Goal: Information Seeking & Learning: Learn about a topic

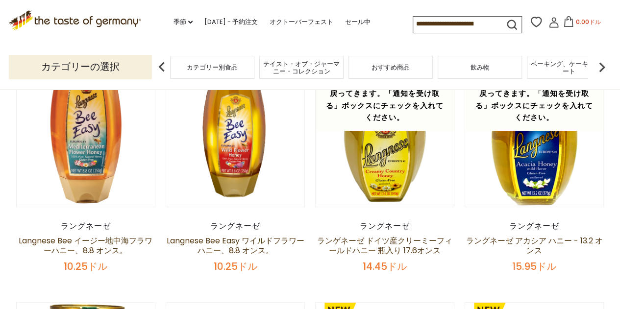
scroll to position [98, 0]
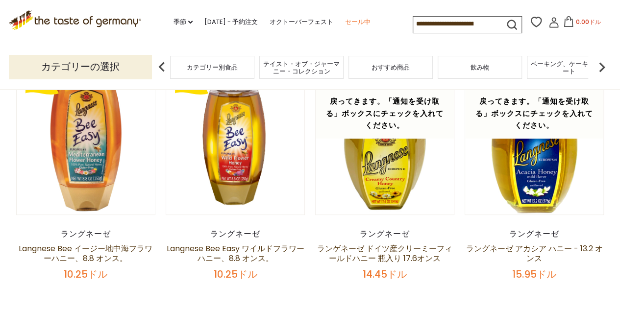
click at [362, 22] on font "セール中" at bounding box center [357, 21] width 25 height 9
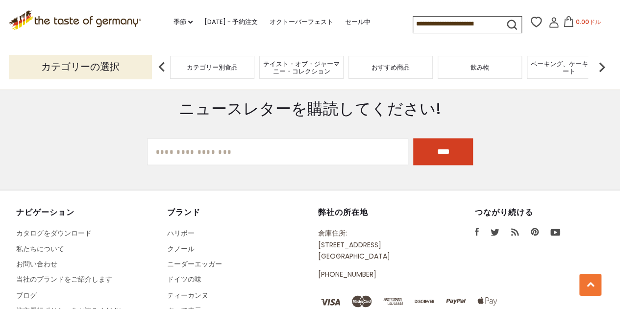
scroll to position [686, 0]
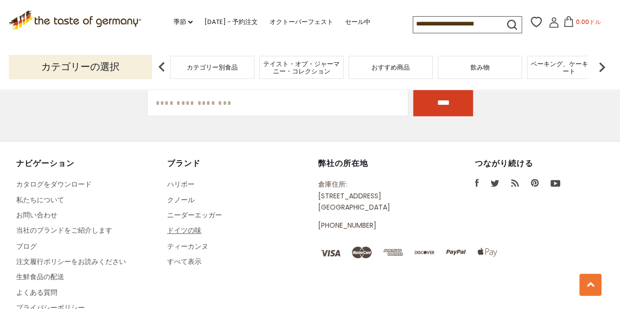
click at [186, 231] on font "ドイツの味" at bounding box center [184, 230] width 34 height 10
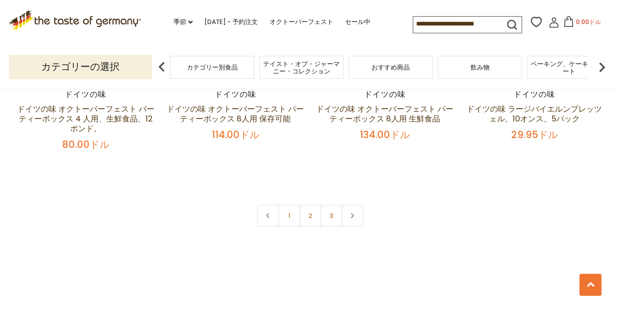
scroll to position [2254, 0]
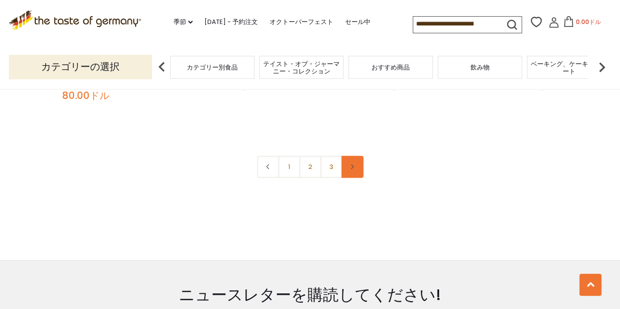
click at [354, 170] on link at bounding box center [352, 167] width 22 height 22
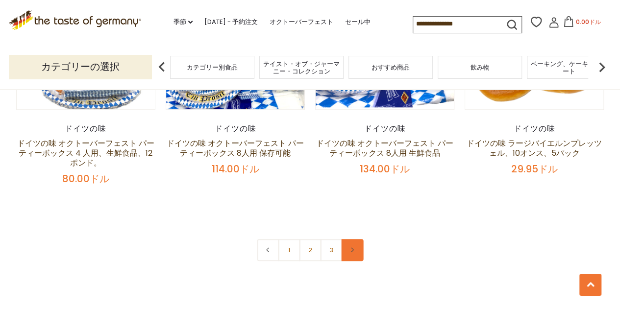
scroll to position [2205, 0]
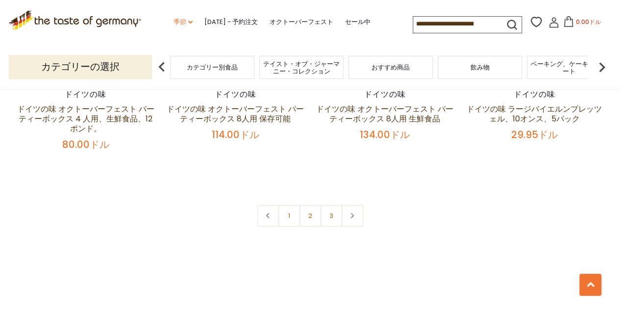
click at [173, 22] on font "季節" at bounding box center [179, 21] width 13 height 9
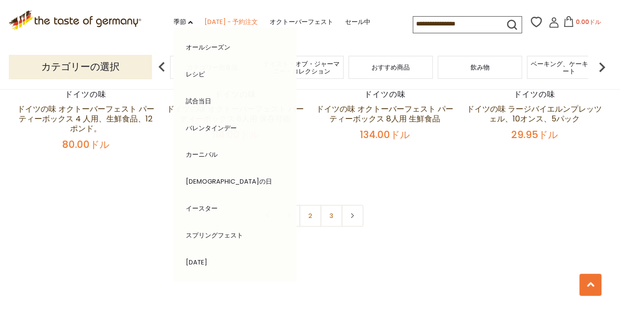
click at [224, 19] on font "[DATE] - 予約注文" at bounding box center [230, 21] width 53 height 9
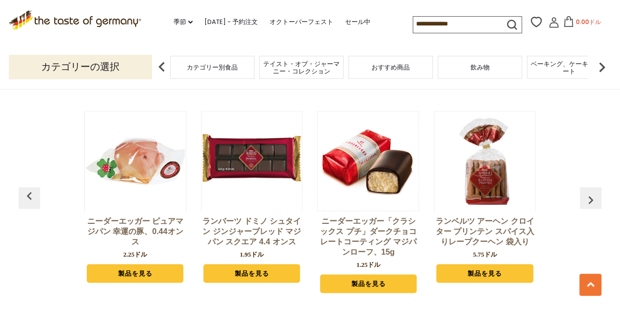
scroll to position [2586, 0]
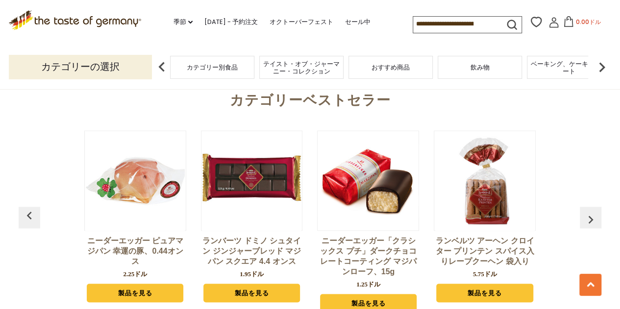
click at [221, 70] on font "カテゴリー別食品" at bounding box center [212, 67] width 51 height 9
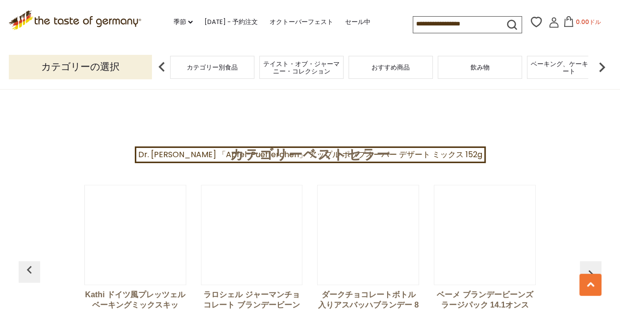
scroll to position [2401, 0]
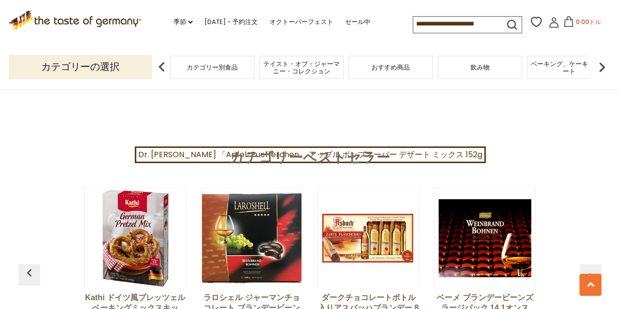
click at [596, 70] on img at bounding box center [602, 67] width 20 height 20
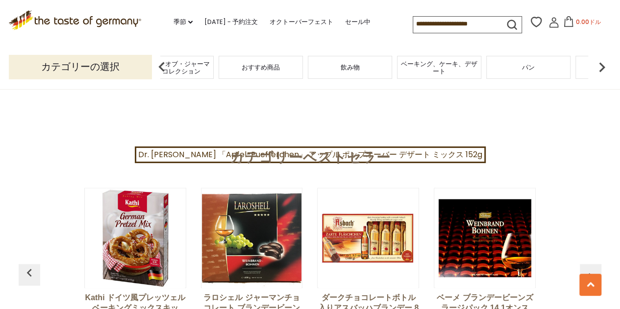
click at [596, 70] on img at bounding box center [602, 67] width 20 height 20
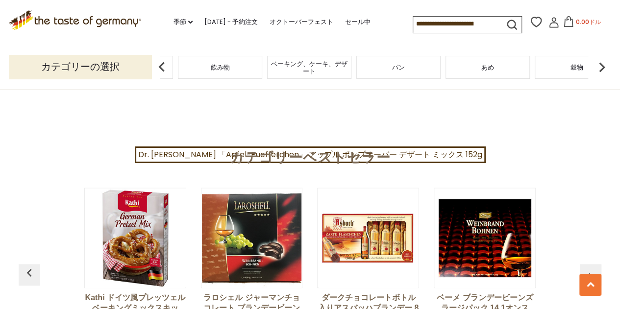
click at [596, 70] on img at bounding box center [602, 67] width 20 height 20
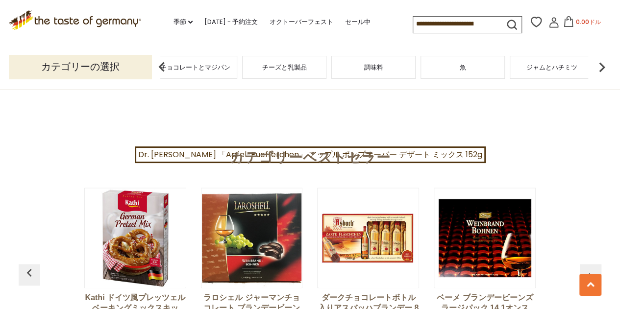
click at [548, 69] on font "ジャムとハチミツ" at bounding box center [551, 67] width 51 height 9
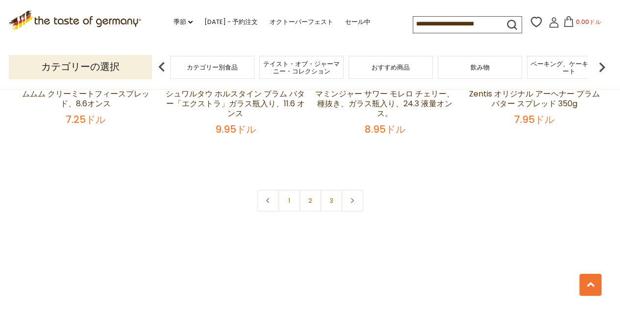
scroll to position [2401, 0]
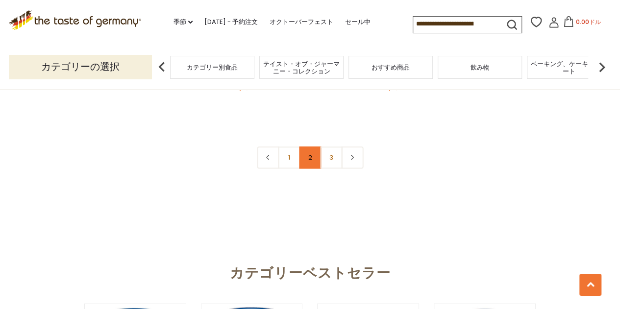
click at [309, 161] on font "2" at bounding box center [310, 157] width 4 height 9
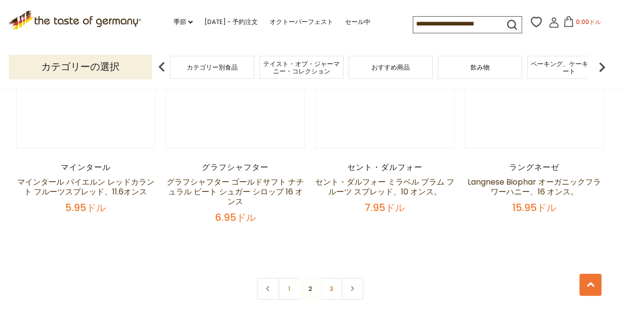
scroll to position [2317, 0]
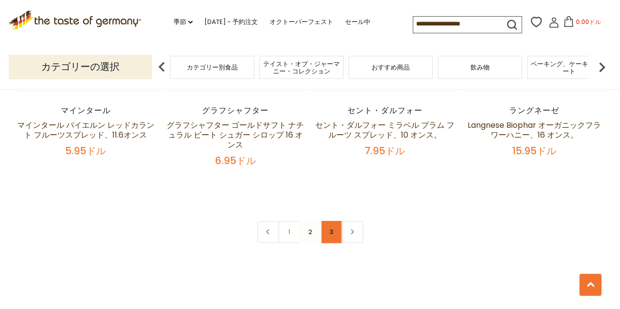
click at [330, 235] on font "3" at bounding box center [331, 231] width 4 height 9
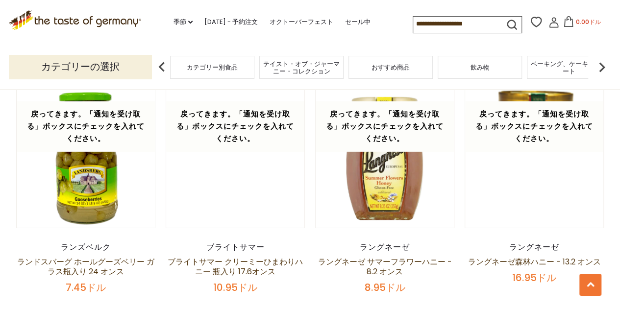
scroll to position [1484, 0]
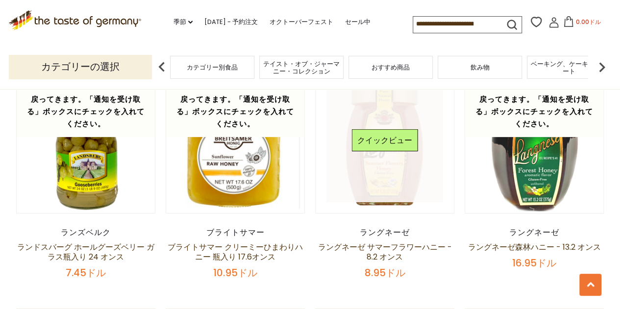
click at [374, 183] on link at bounding box center [384, 144] width 117 height 117
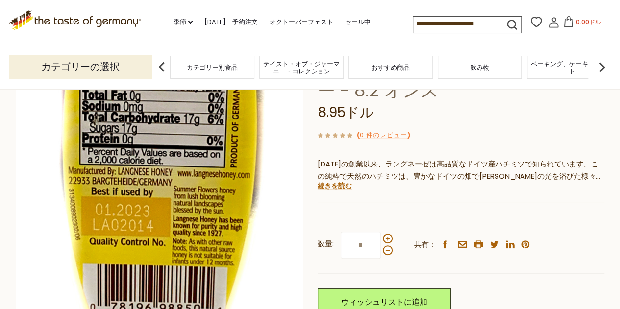
scroll to position [245, 0]
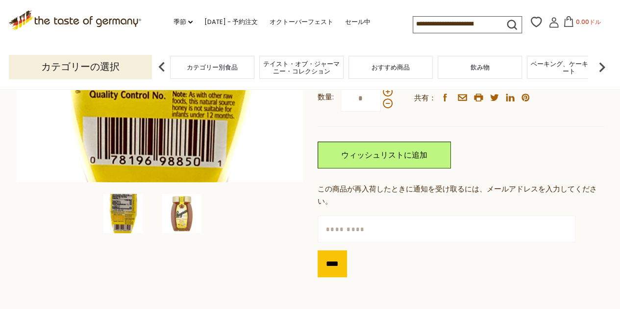
click at [175, 214] on img at bounding box center [181, 213] width 39 height 39
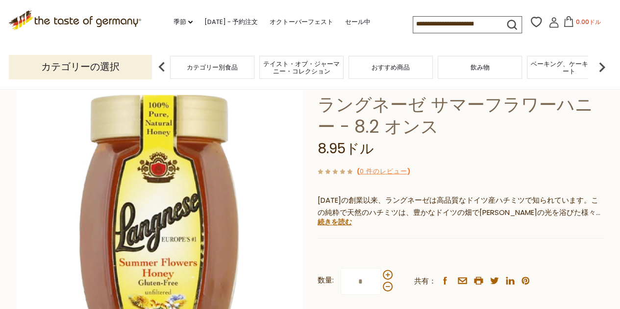
scroll to position [49, 0]
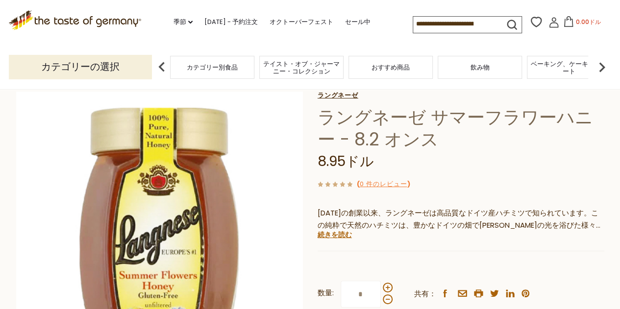
click at [339, 95] on font "ラングネーゼ" at bounding box center [337, 95] width 41 height 9
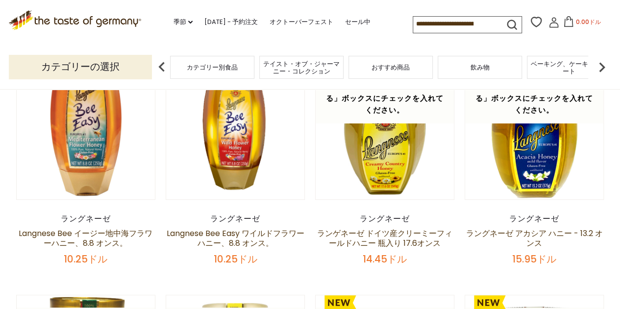
scroll to position [98, 0]
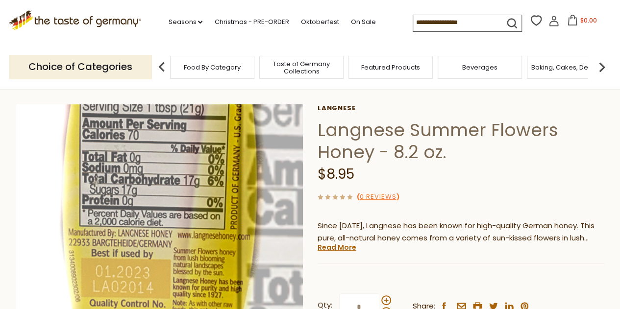
scroll to position [49, 0]
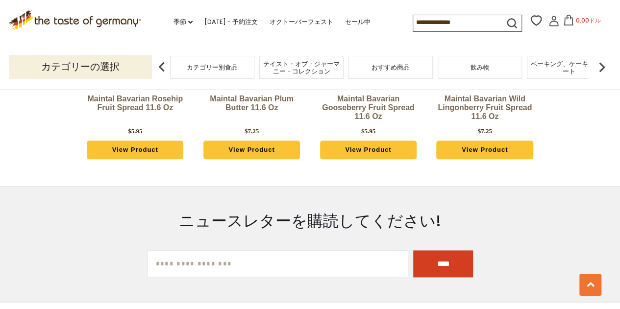
scroll to position [778, 0]
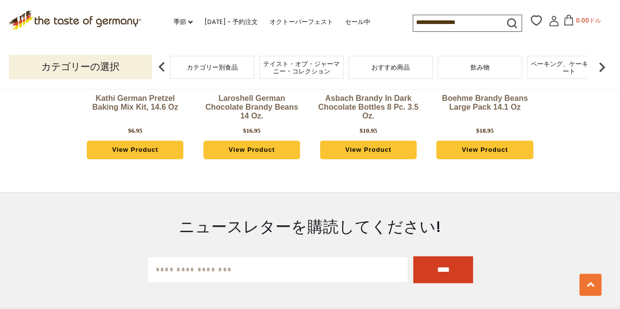
scroll to position [634, 0]
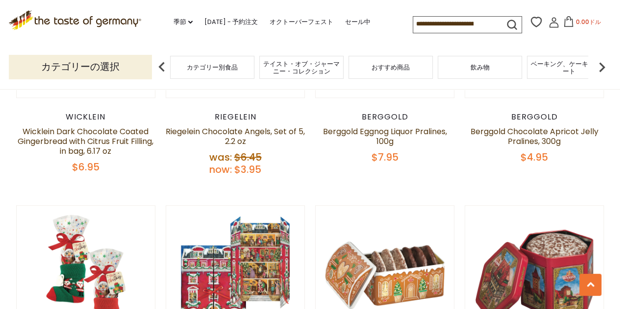
scroll to position [2566, 0]
